Goal: Task Accomplishment & Management: Use online tool/utility

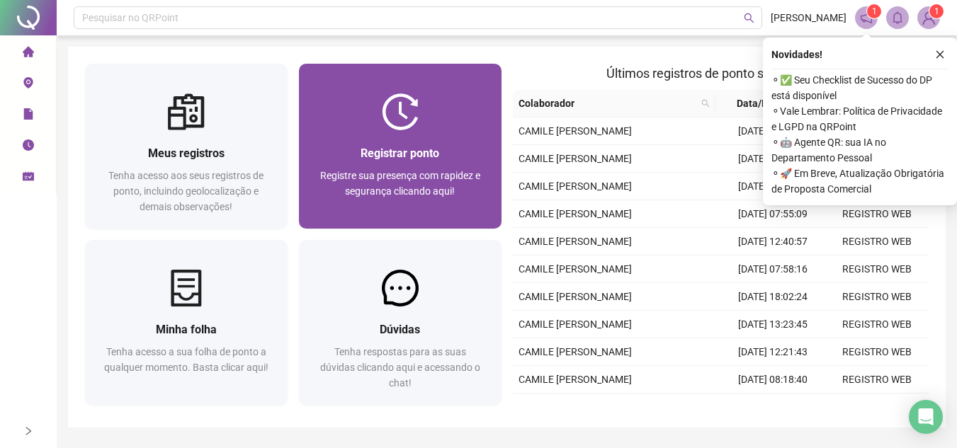
click at [430, 200] on div "Registre sua presença com rapidez e segurança clicando aqui!" at bounding box center [400, 191] width 169 height 47
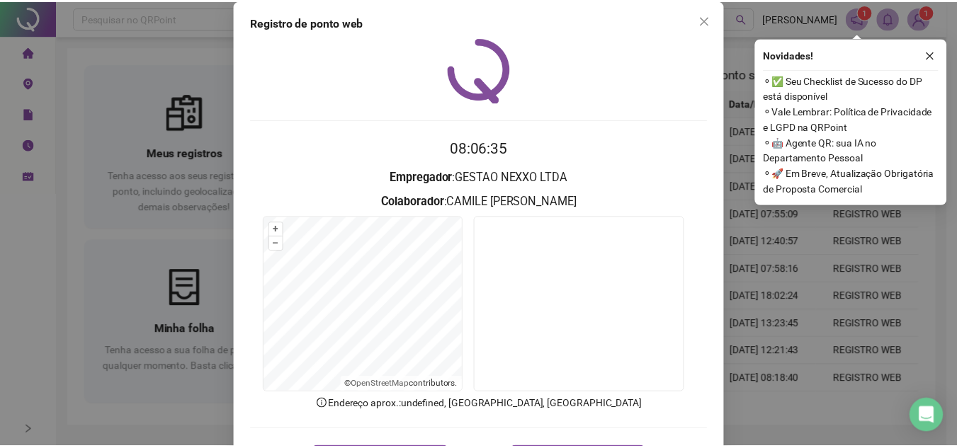
scroll to position [74, 0]
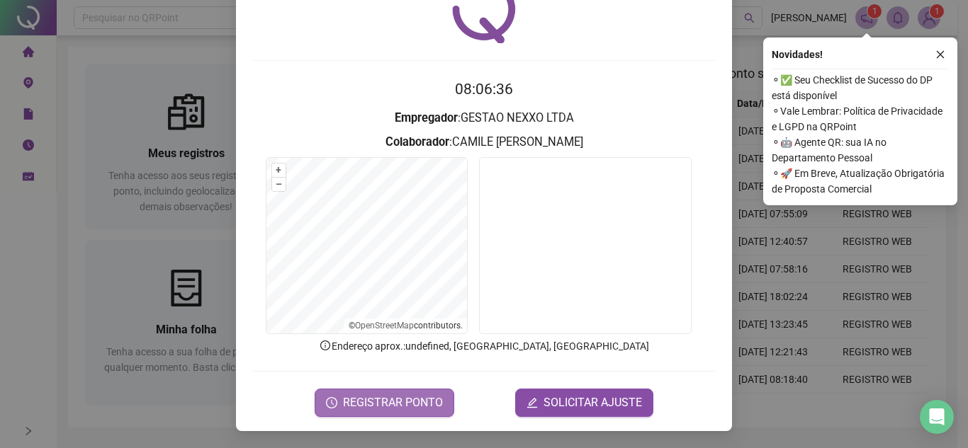
click at [412, 409] on span "REGISTRAR PONTO" at bounding box center [393, 403] width 100 height 17
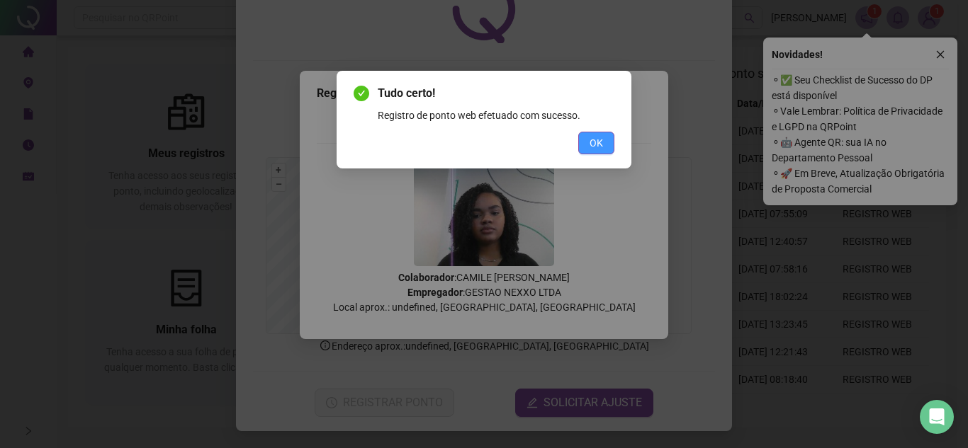
click at [598, 132] on button "OK" at bounding box center [596, 143] width 36 height 23
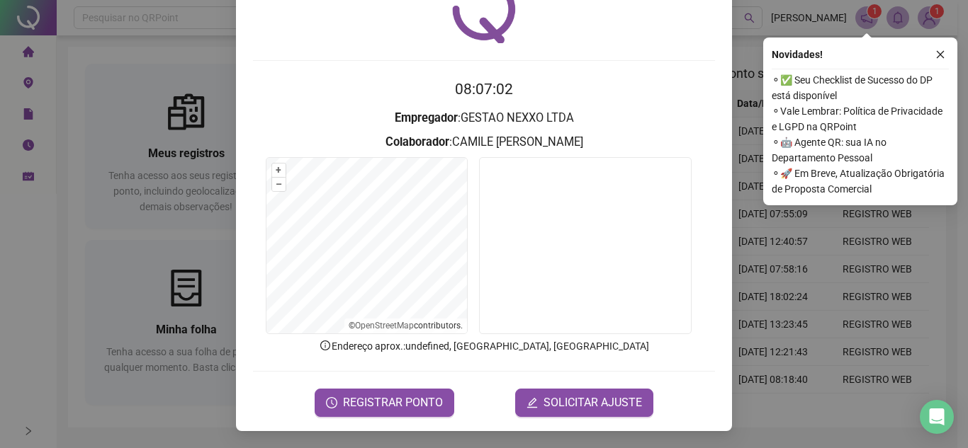
click at [835, 378] on div "Registro de ponto web 08:07:02 Empregador : GESTAO NEXXO LTDA Colaborador : CAM…" at bounding box center [484, 224] width 968 height 448
